Goal: Task Accomplishment & Management: Manage account settings

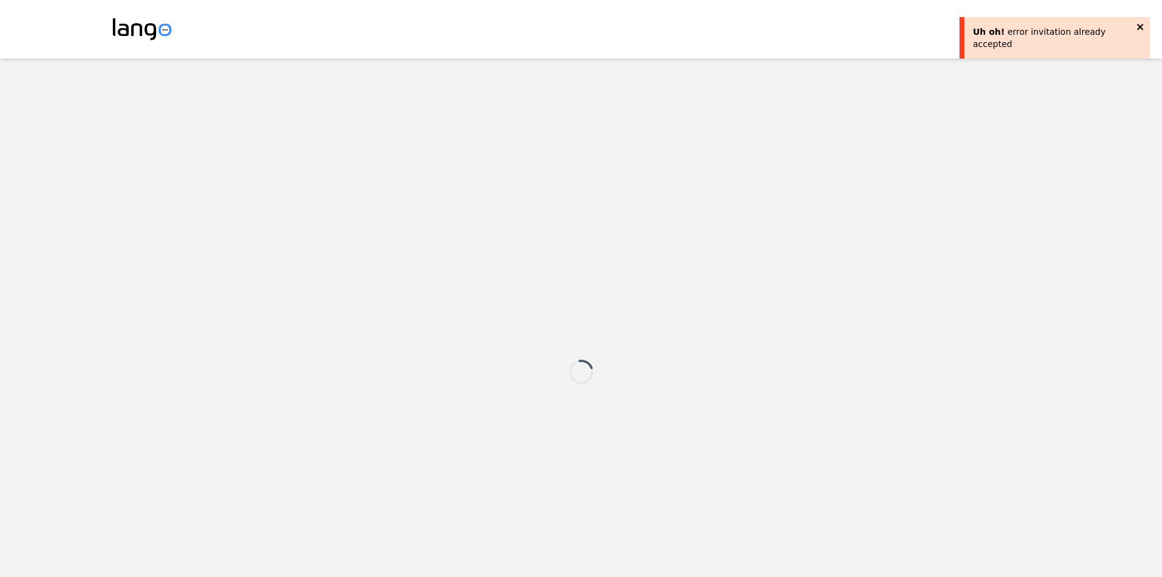
click at [1139, 26] on icon "close" at bounding box center [1141, 27] width 9 height 10
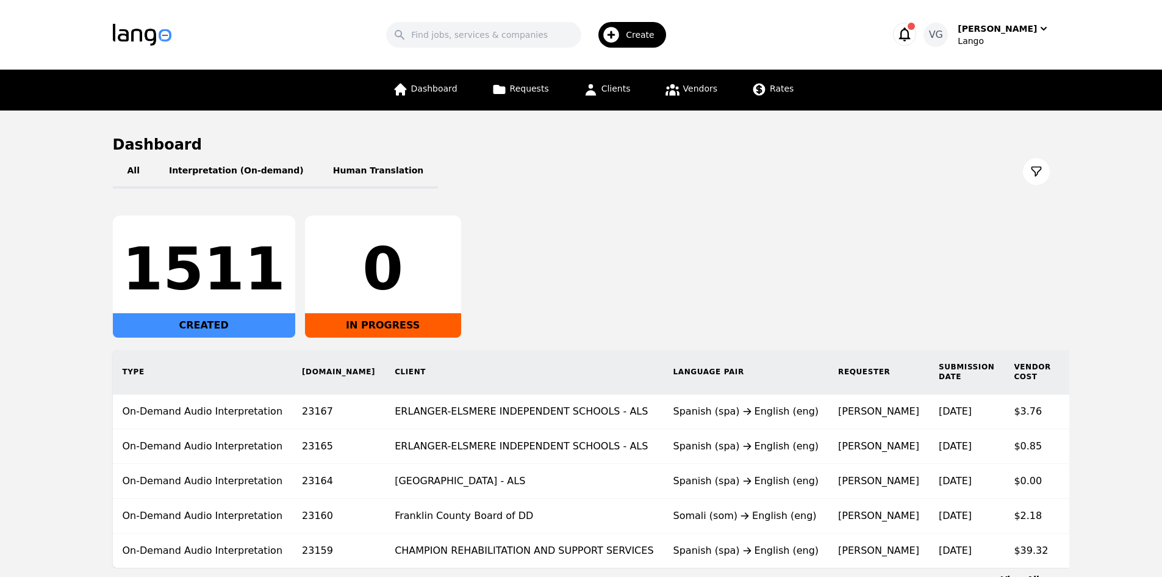
click at [621, 29] on icon "button" at bounding box center [612, 35] width 20 height 20
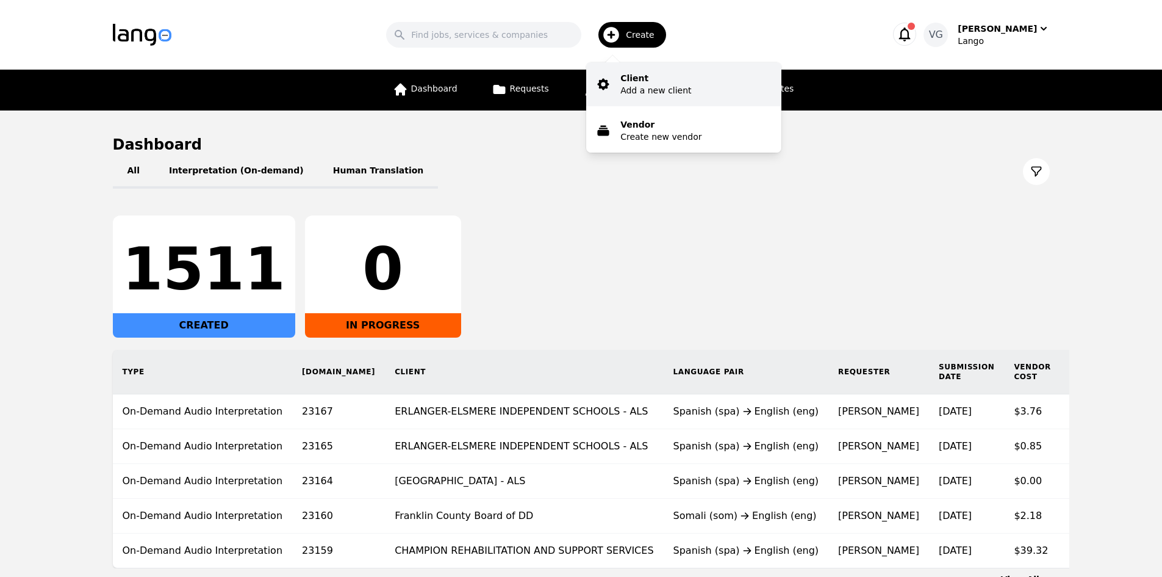
click at [648, 79] on p "Client" at bounding box center [656, 78] width 71 height 12
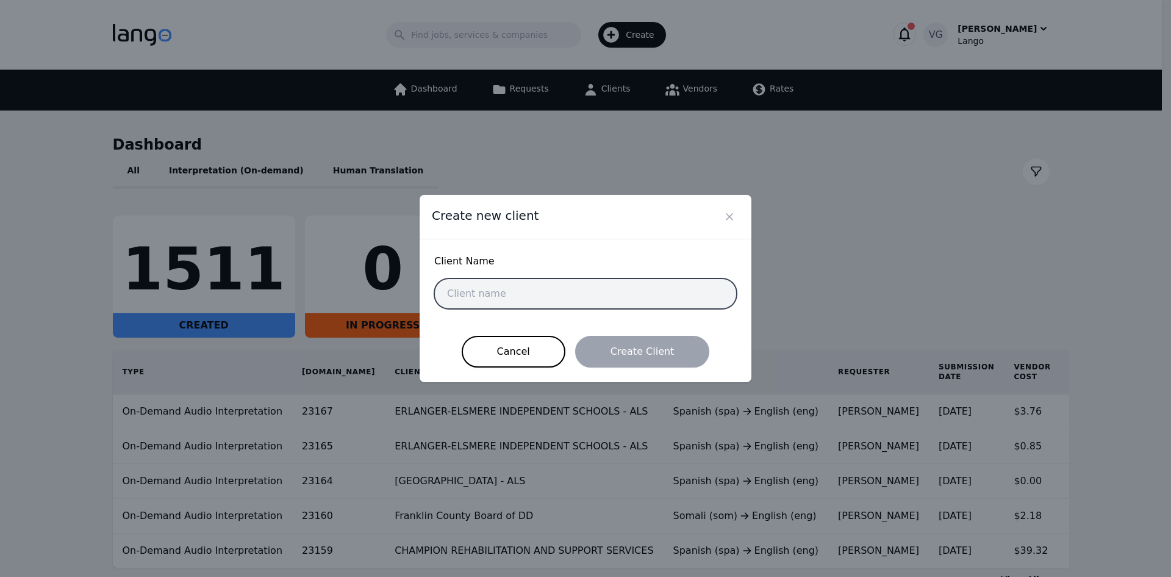
click at [516, 293] on input "text" at bounding box center [585, 293] width 303 height 31
click at [730, 211] on icon "Close" at bounding box center [730, 217] width 12 height 12
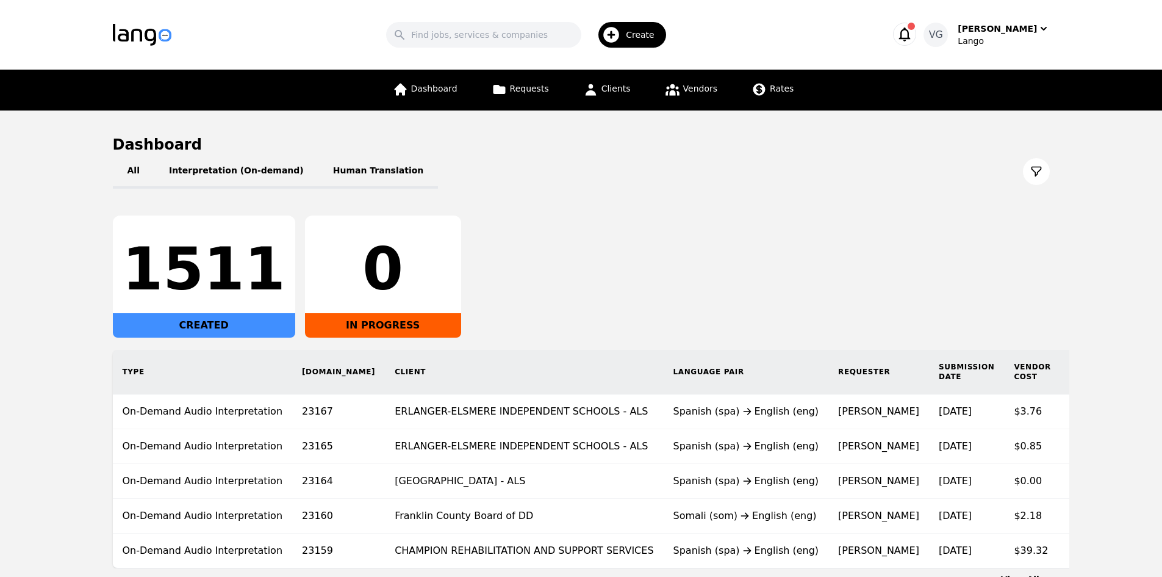
click at [462, 122] on main "Dashboard All Interpretation (On-demand) Human Translation 1511 CREATED 0 IN PR…" at bounding box center [581, 359] width 1162 height 499
click at [484, 38] on input "Search" at bounding box center [483, 35] width 195 height 26
type input "a"
type input "Ampro"
click at [586, 92] on icon at bounding box center [590, 89] width 15 height 15
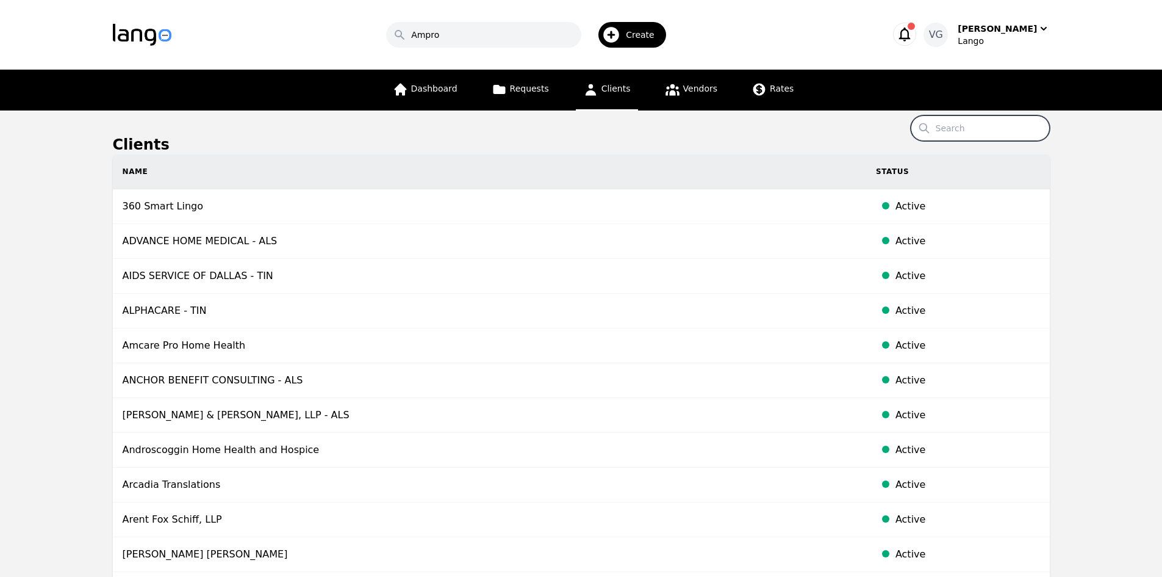
click at [949, 137] on input "Search" at bounding box center [980, 128] width 139 height 26
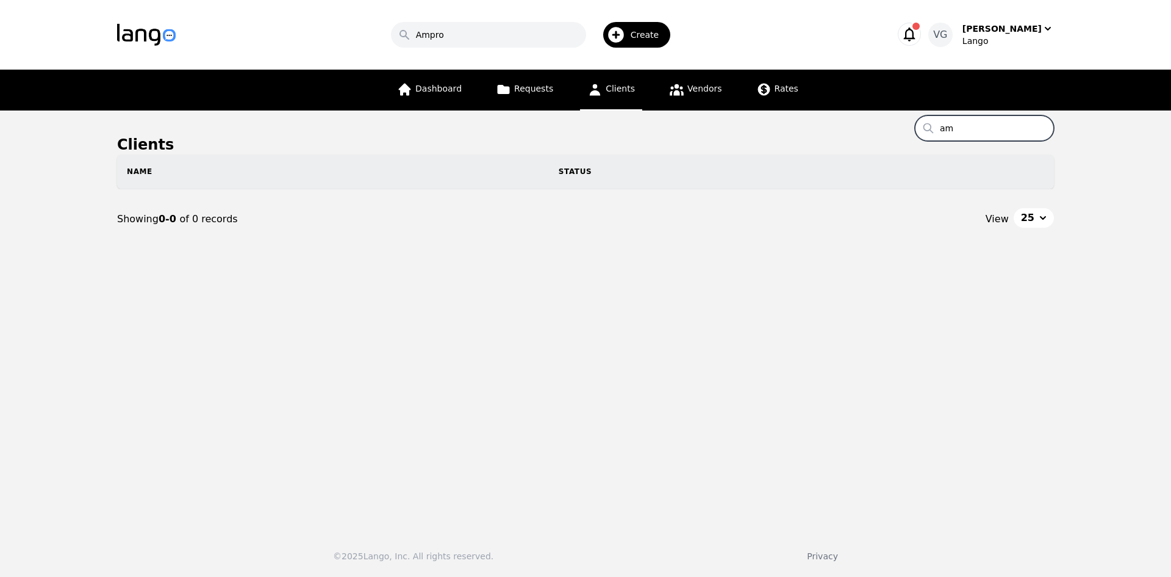
type input "a"
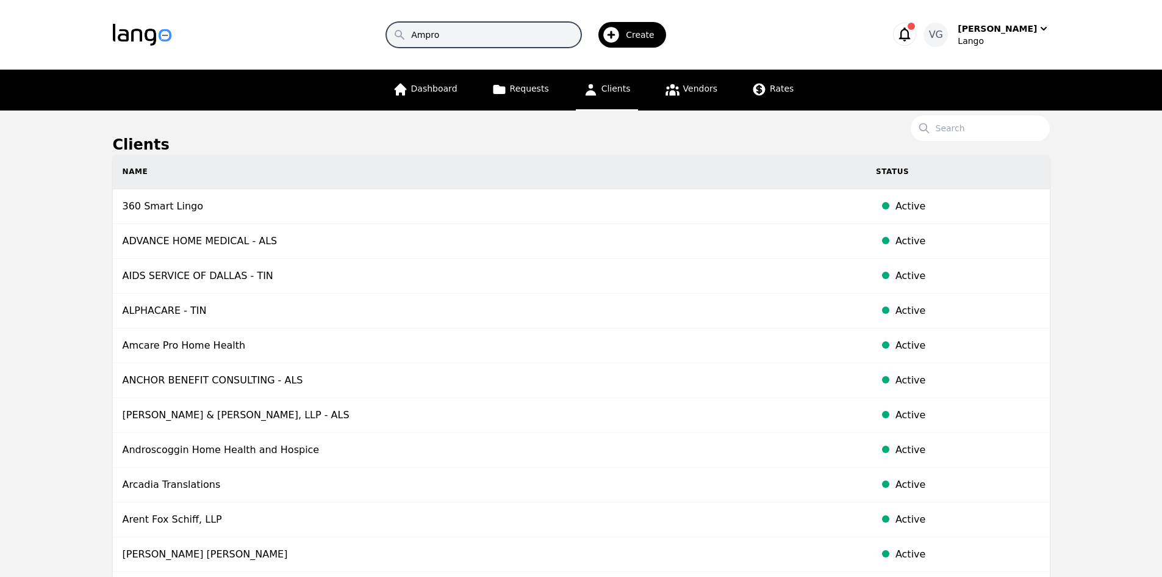
click at [512, 26] on input "Ampro" at bounding box center [483, 35] width 195 height 26
paste input "Amcare Pro Home Health"
type input "Amcare Pro Home Health"
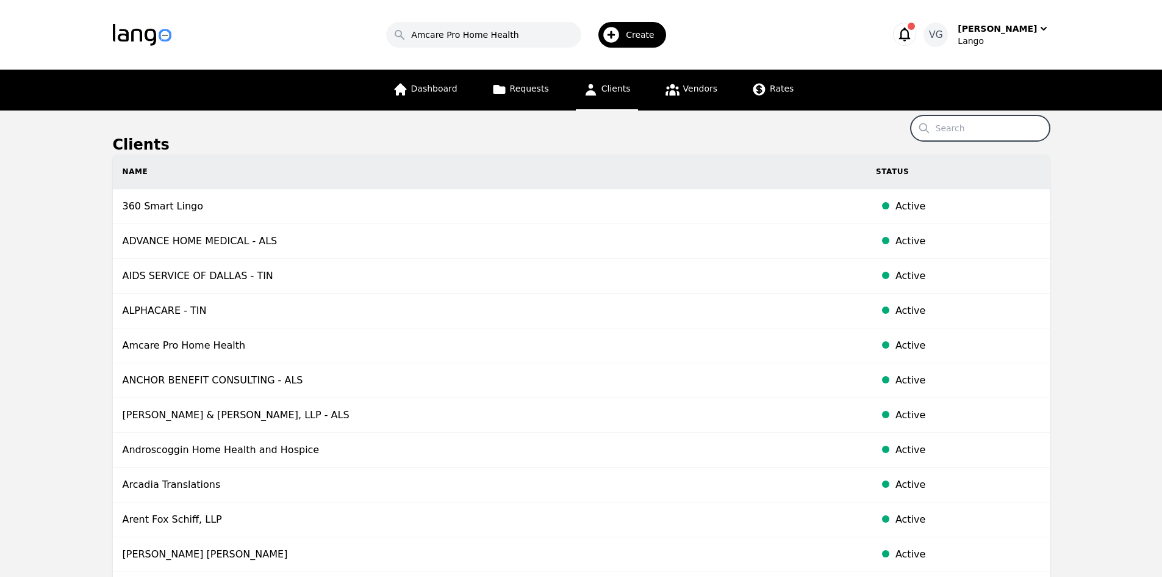
click at [956, 123] on input "Search" at bounding box center [980, 128] width 139 height 26
paste input "Amcare Pro Home Health"
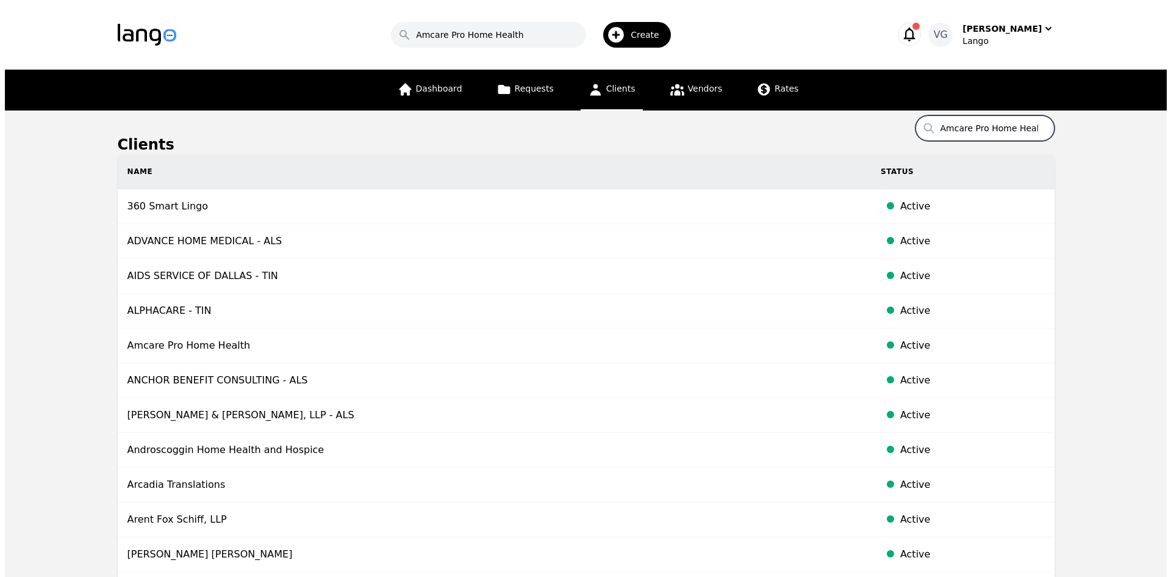
scroll to position [0, 7]
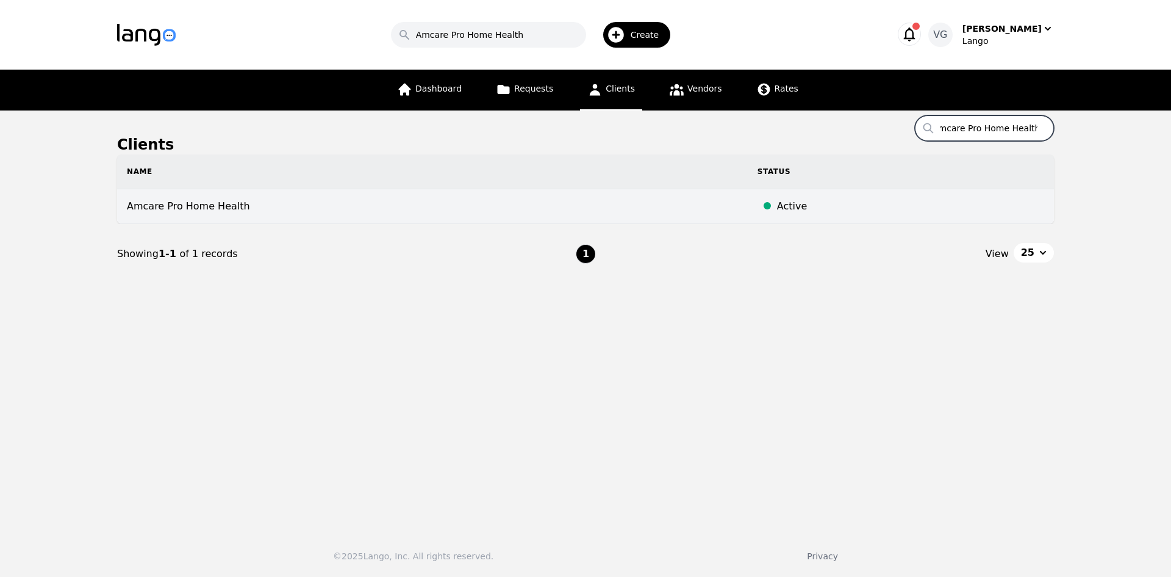
type input "Amcare Pro Home Health"
click at [478, 211] on td "Amcare Pro Home Health" at bounding box center [432, 206] width 631 height 35
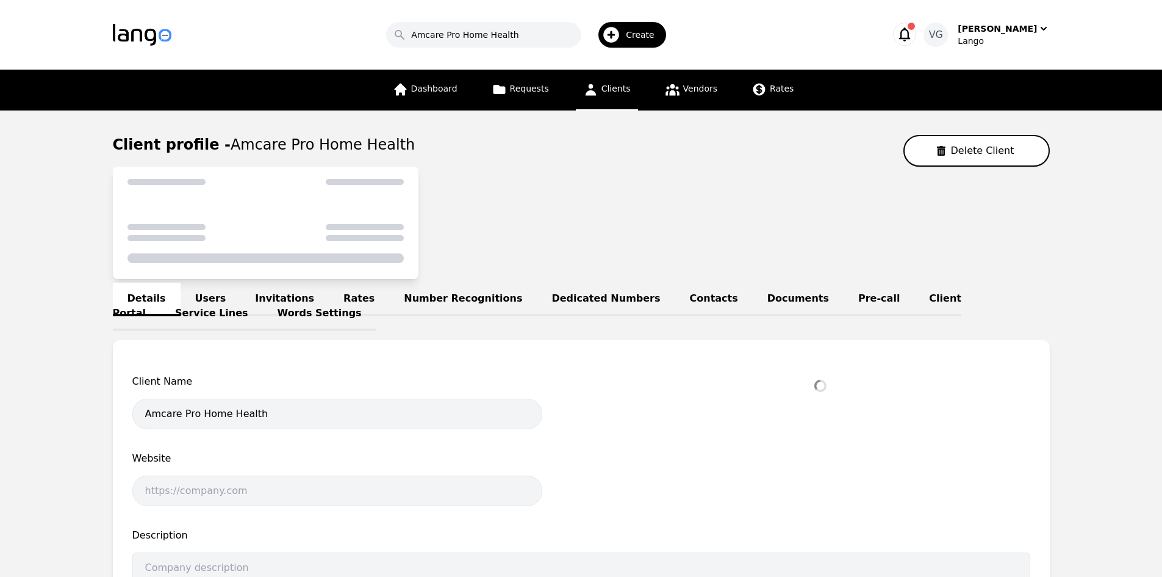
select select "active"
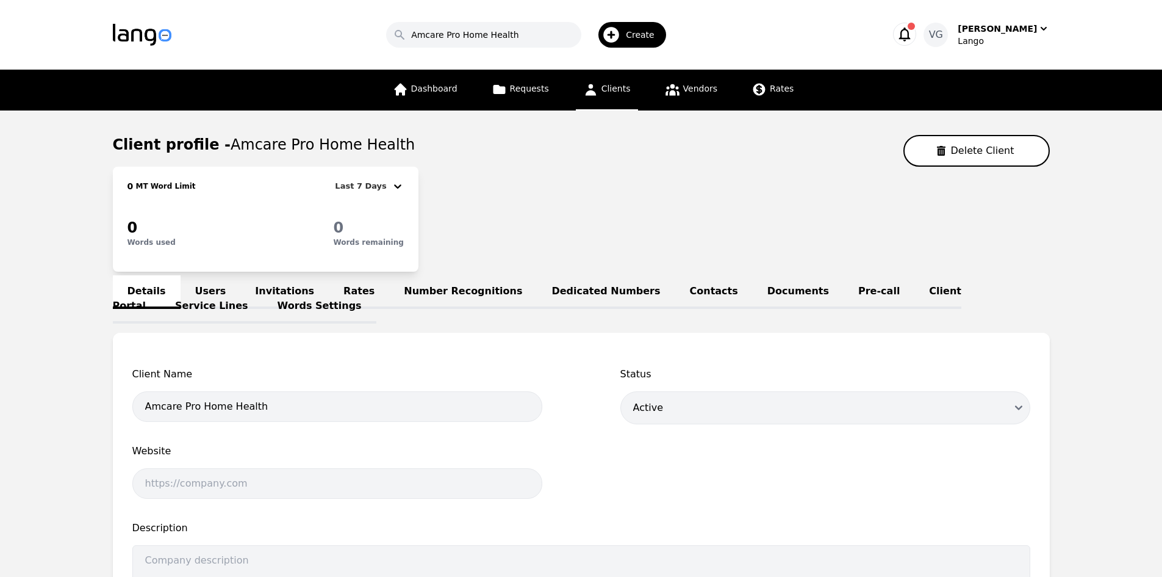
click at [211, 292] on link "Users" at bounding box center [211, 292] width 60 height 34
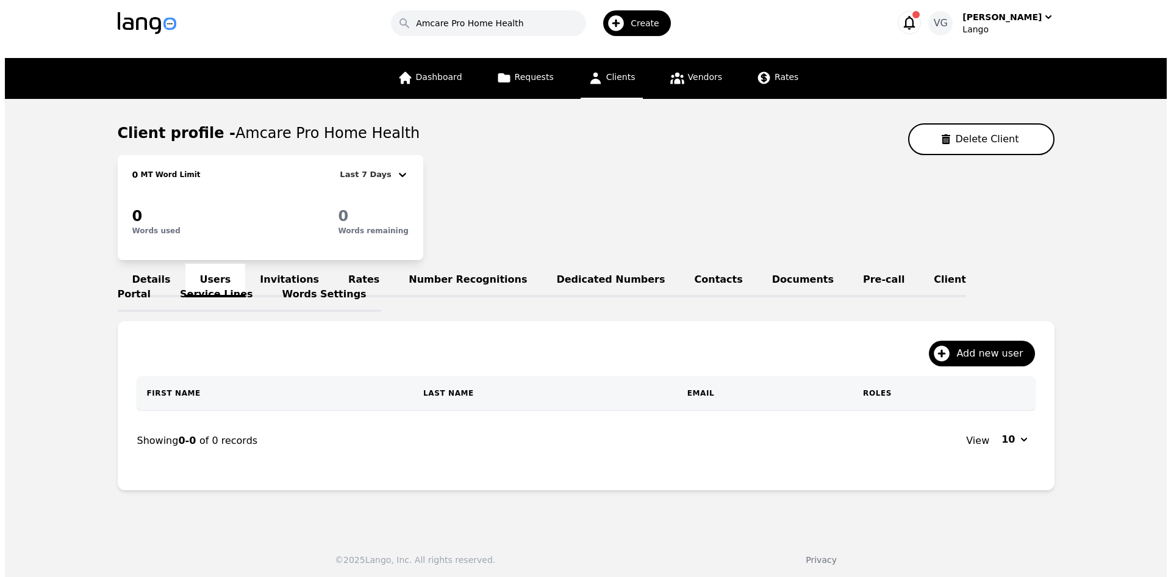
scroll to position [15, 0]
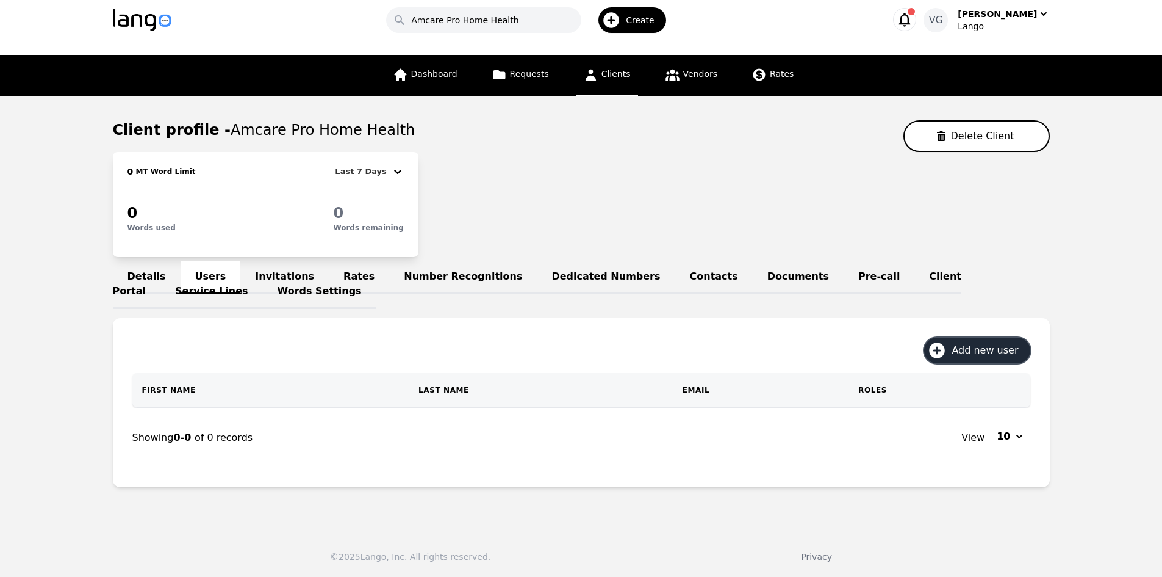
click at [1002, 344] on span "Add new user" at bounding box center [989, 350] width 75 height 15
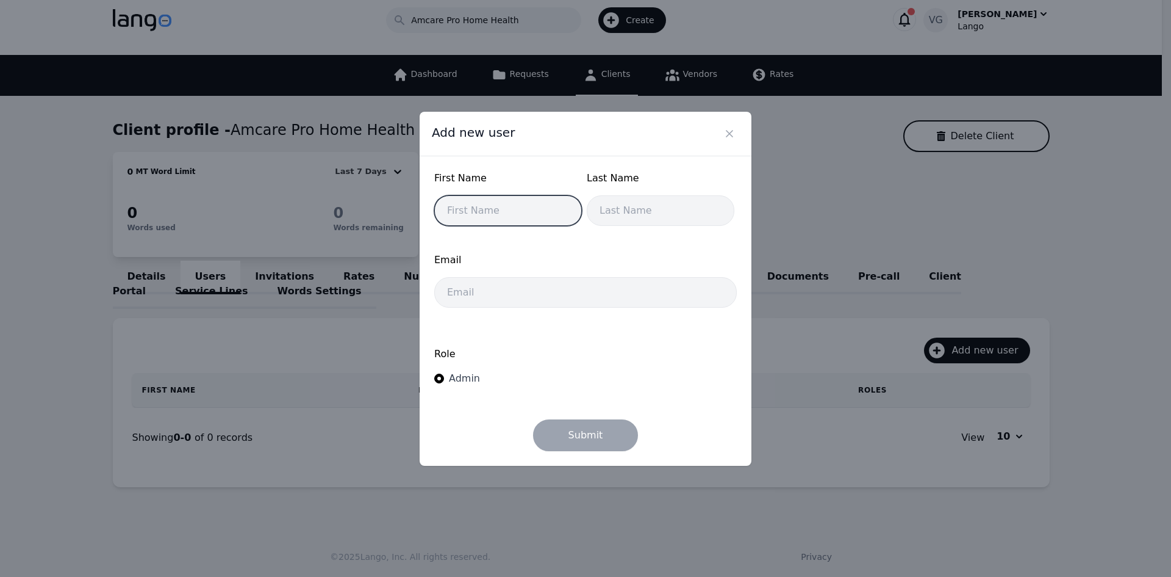
click at [536, 203] on input "text" at bounding box center [508, 210] width 148 height 31
